Goal: Find specific page/section: Find specific page/section

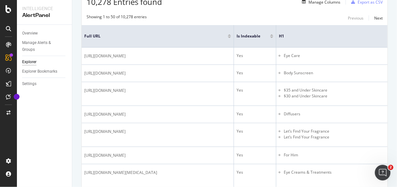
scroll to position [0, 14]
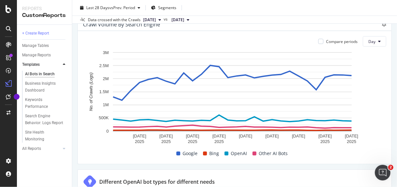
scroll to position [578, 0]
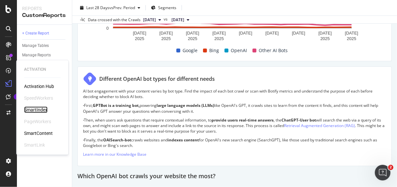
click at [43, 107] on div "SmartIndex" at bounding box center [35, 109] width 23 height 7
